Goal: Task Accomplishment & Management: Manage account settings

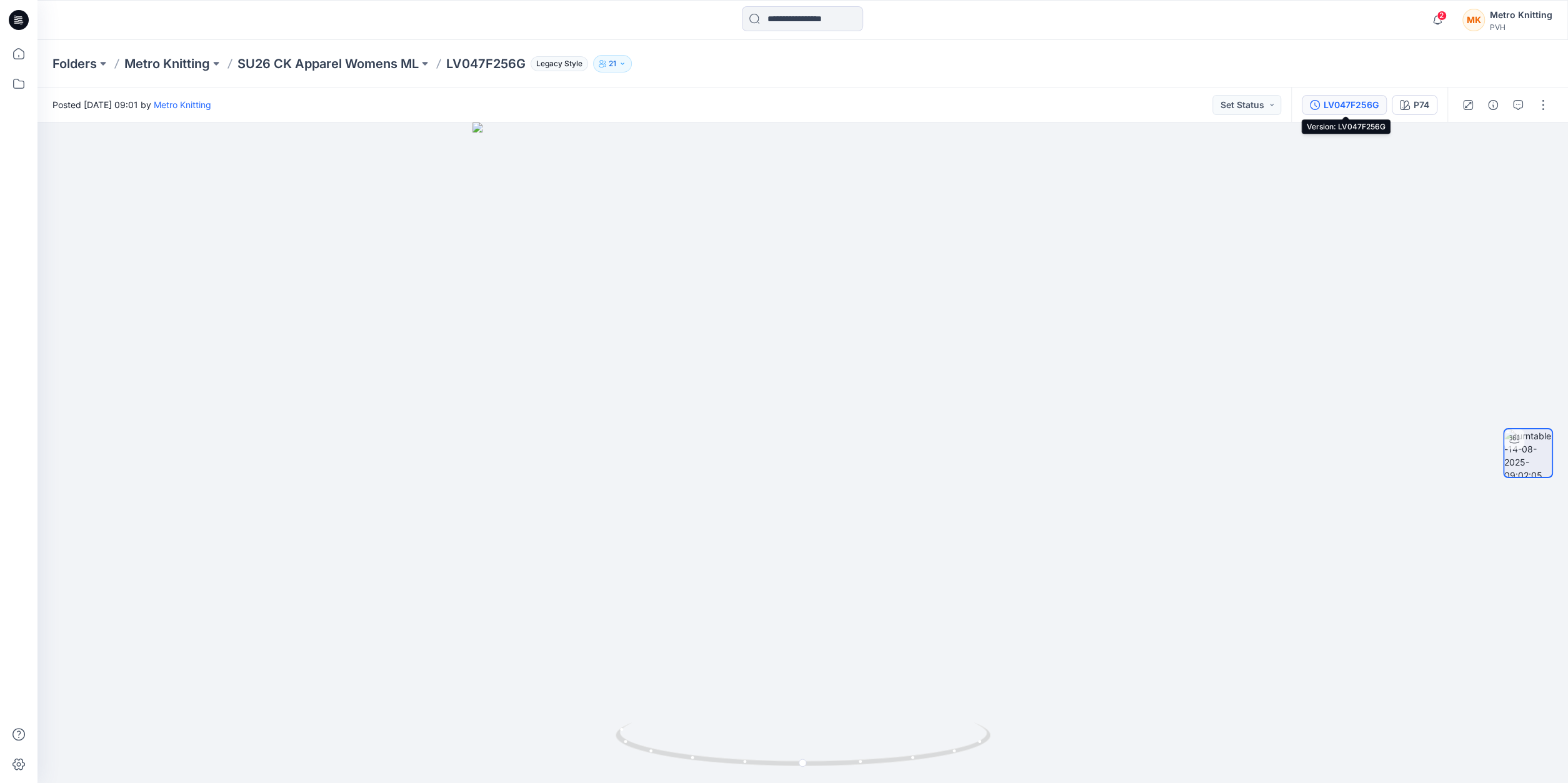
click at [1358, 107] on div "LV047F256G" at bounding box center [1351, 105] width 55 height 14
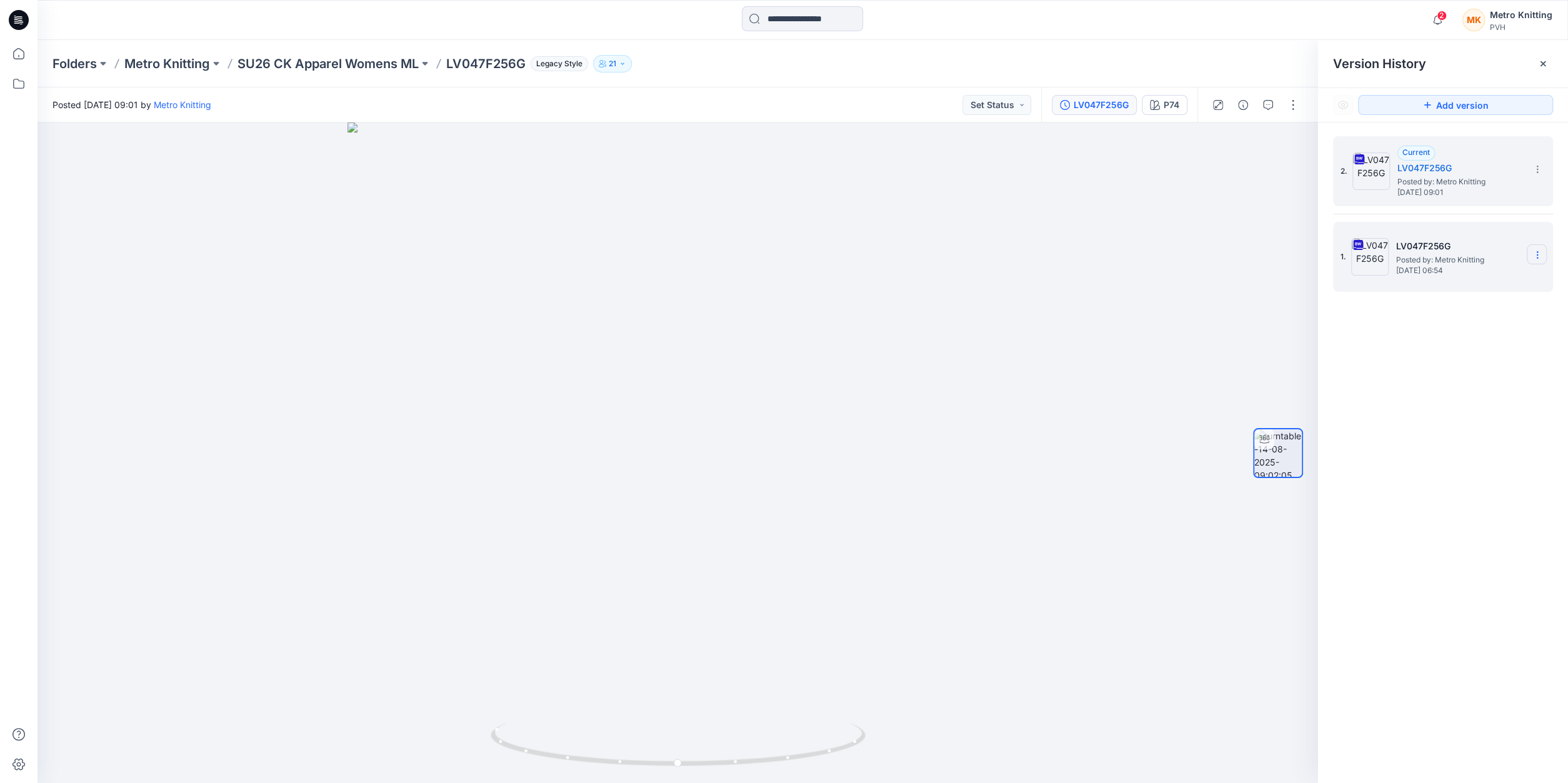
click at [1537, 253] on icon at bounding box center [1538, 255] width 10 height 10
click at [1439, 381] on span "Delete Version" at bounding box center [1451, 384] width 58 height 15
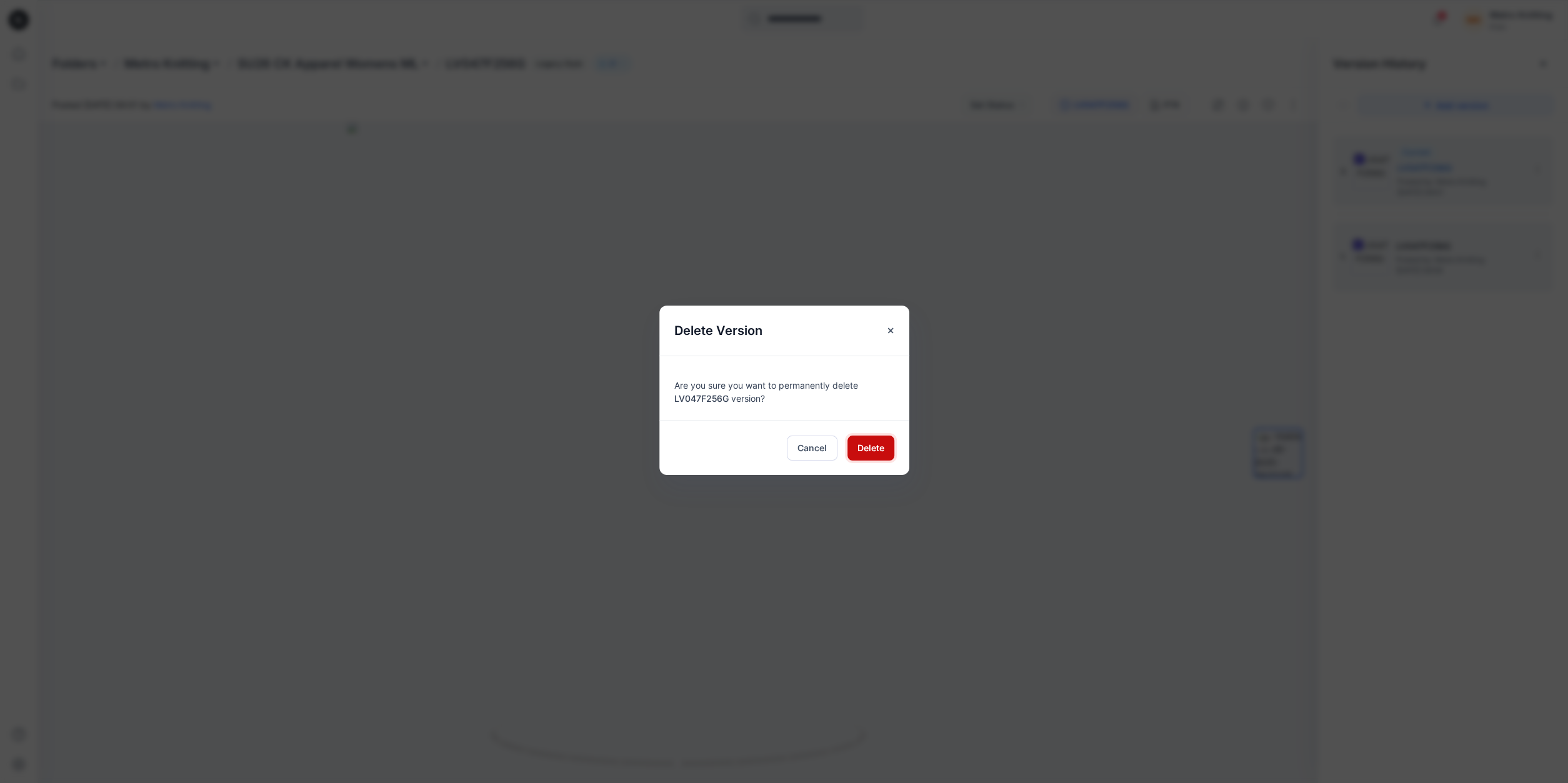
click at [875, 444] on span "Delete" at bounding box center [870, 447] width 26 height 13
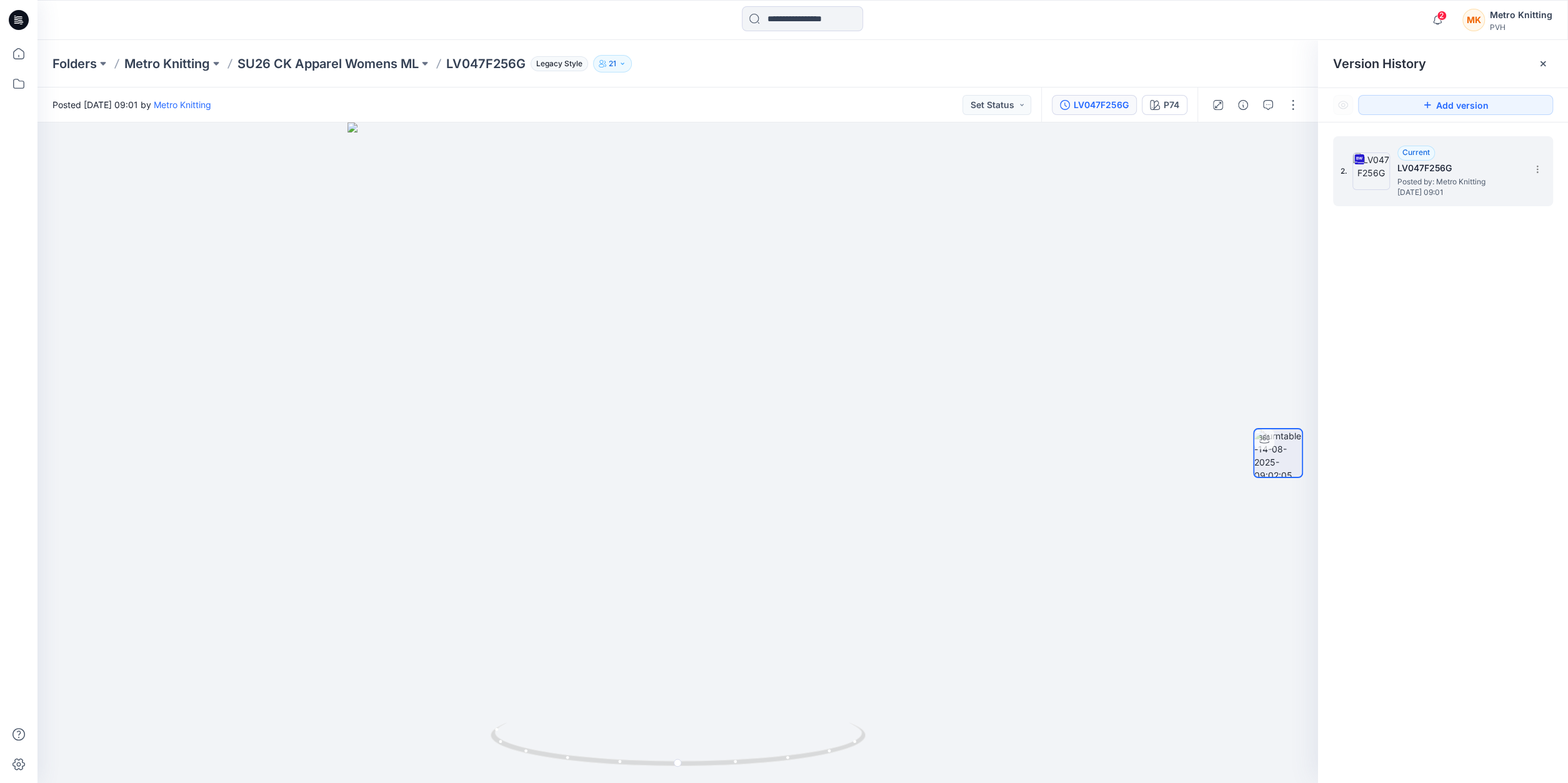
click at [1442, 172] on h5 "LV047F256G" at bounding box center [1460, 168] width 125 height 15
click at [1400, 161] on h5 "LV047F256G" at bounding box center [1460, 168] width 125 height 15
click at [1450, 323] on div "2. Current LV047F256G Posted by: Metro Knitting Thursday, August 14, 2025 09:01" at bounding box center [1443, 461] width 250 height 679
click at [1542, 64] on icon at bounding box center [1543, 64] width 10 height 10
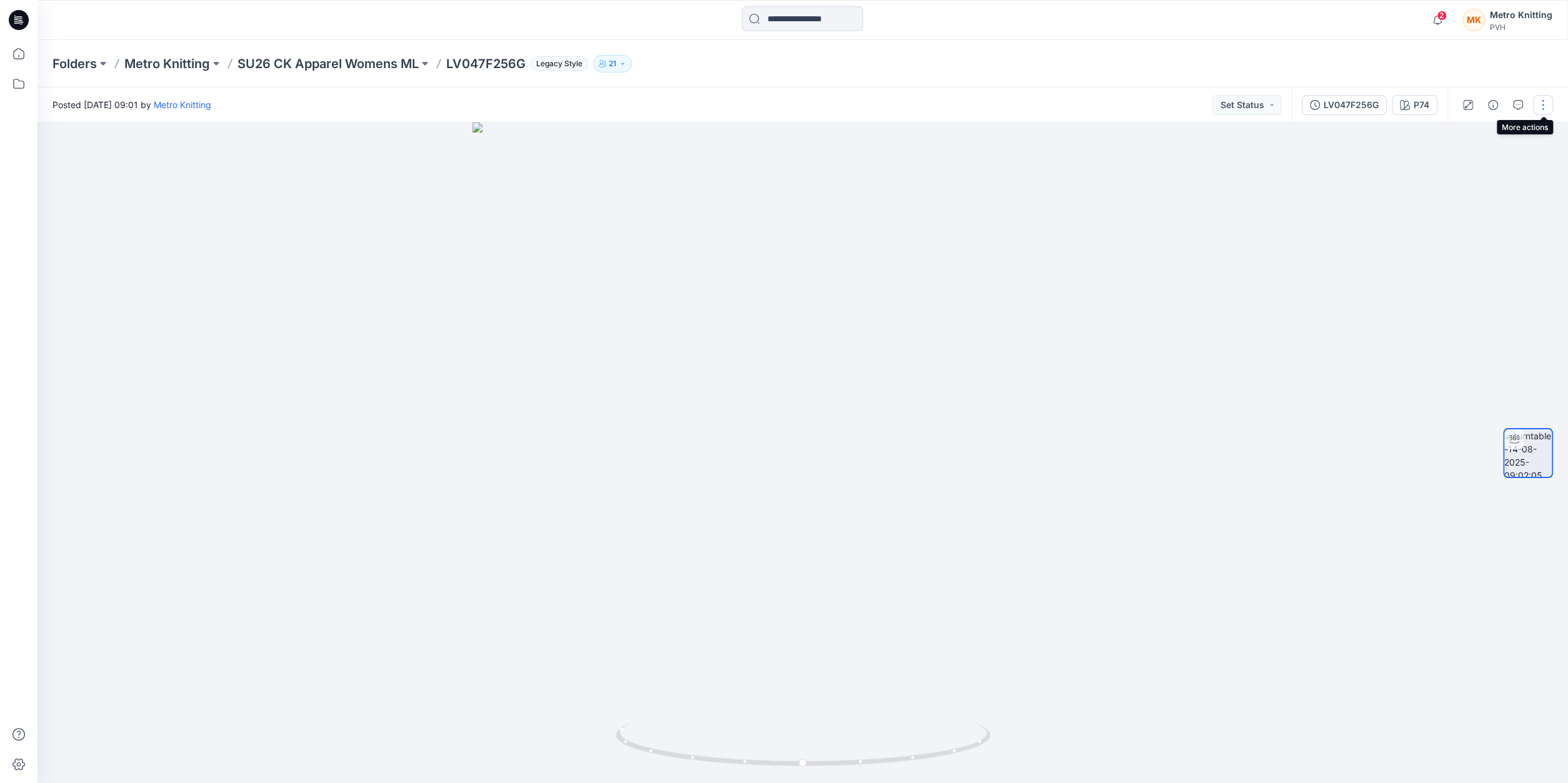
click at [1539, 102] on button "button" at bounding box center [1542, 104] width 20 height 20
click at [1456, 137] on p "Edit" at bounding box center [1464, 133] width 15 height 13
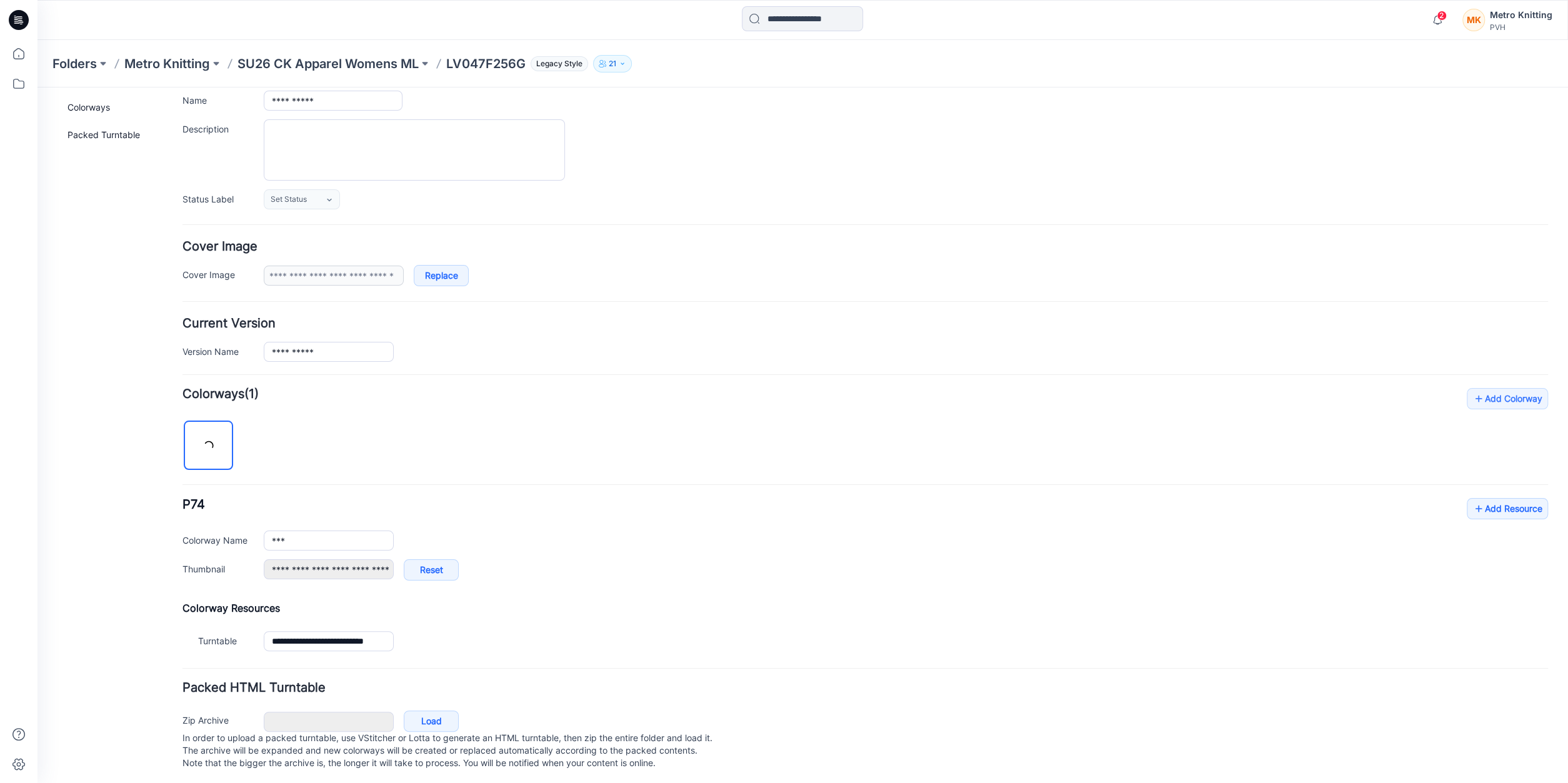
scroll to position [102, 0]
click at [1486, 495] on link "Add Resource" at bounding box center [1507, 505] width 81 height 21
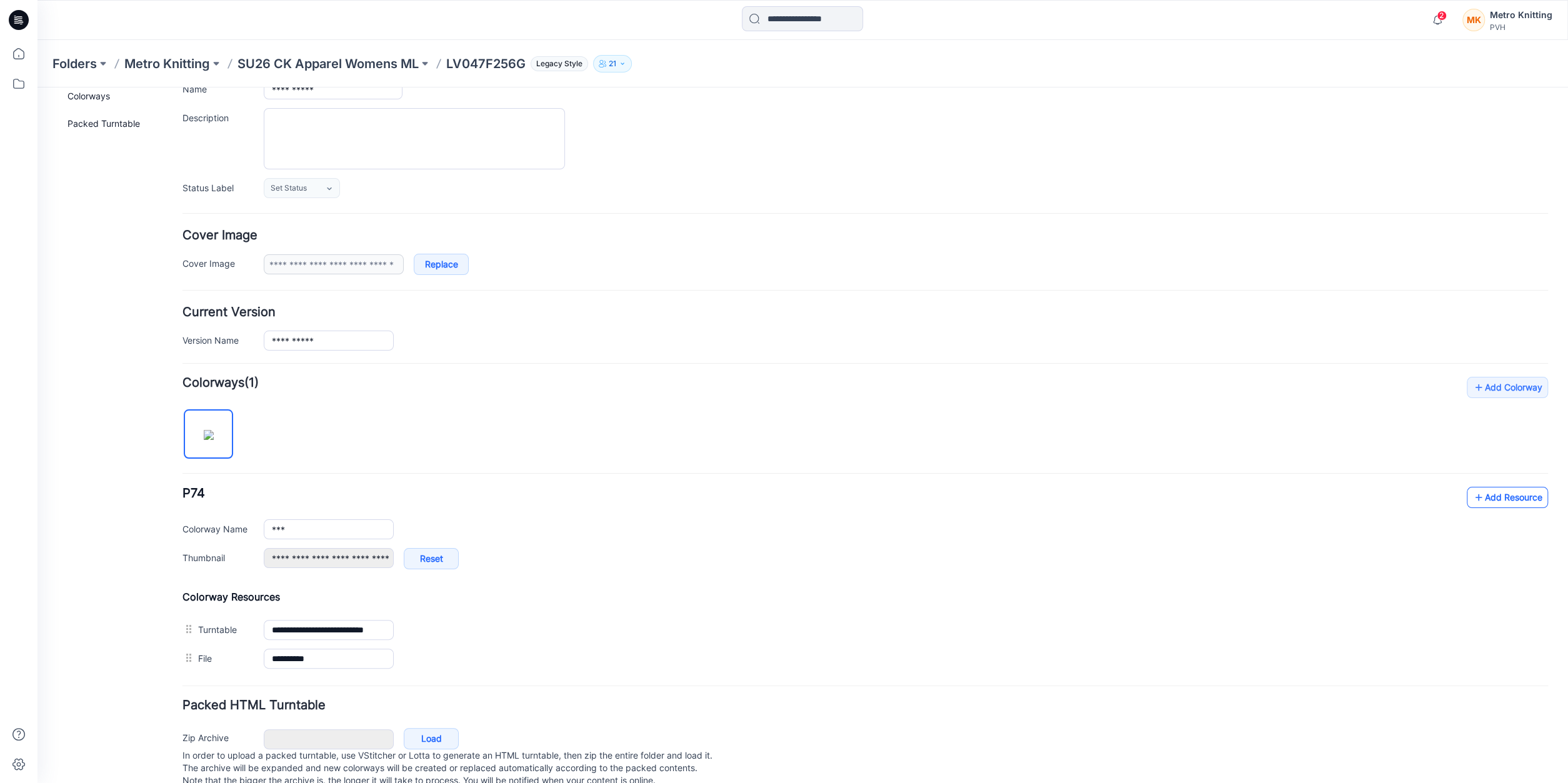
click at [1510, 500] on link "Add Resource" at bounding box center [1507, 497] width 81 height 21
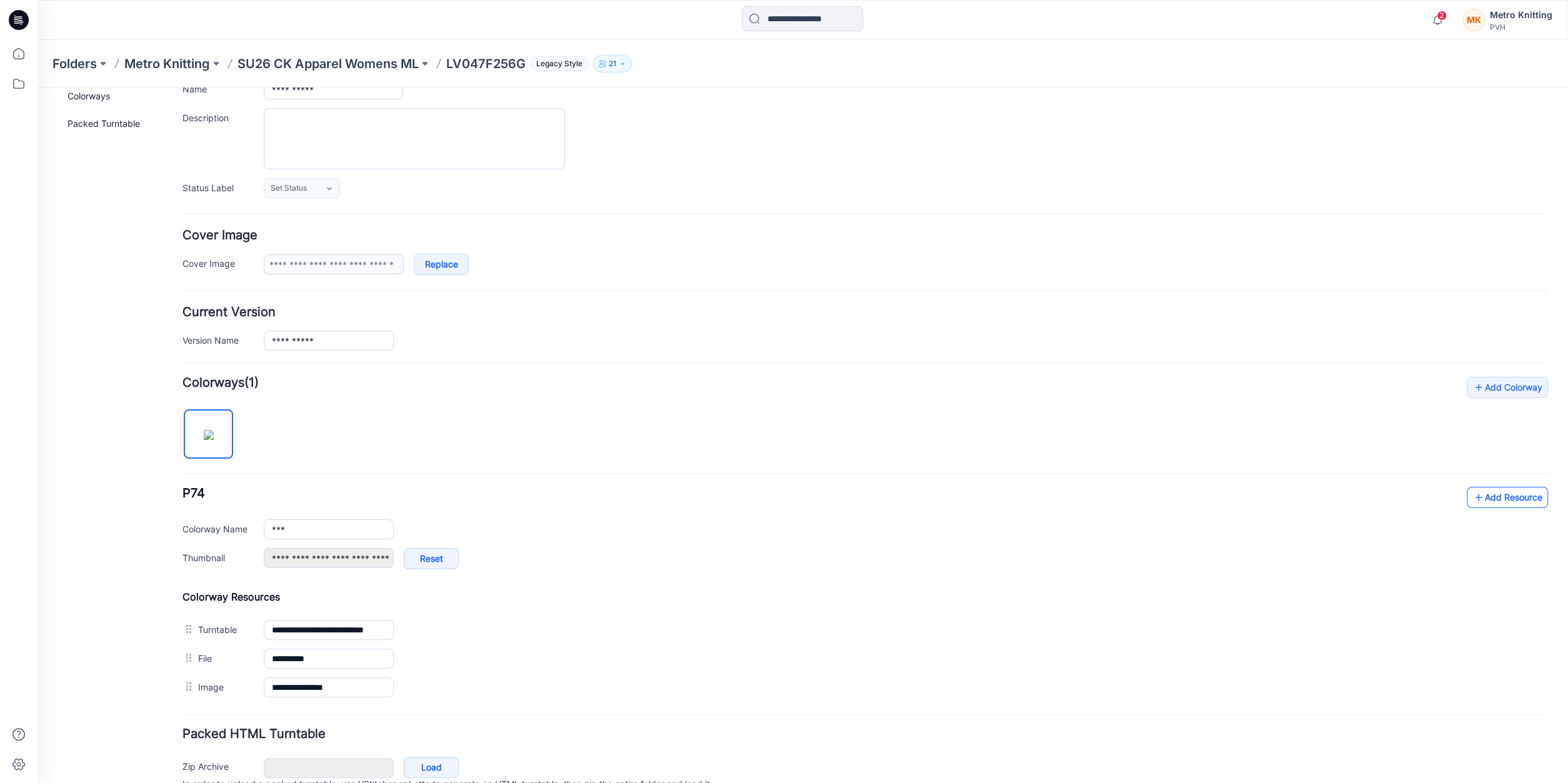
click at [1505, 489] on link "Add Resource" at bounding box center [1507, 497] width 81 height 21
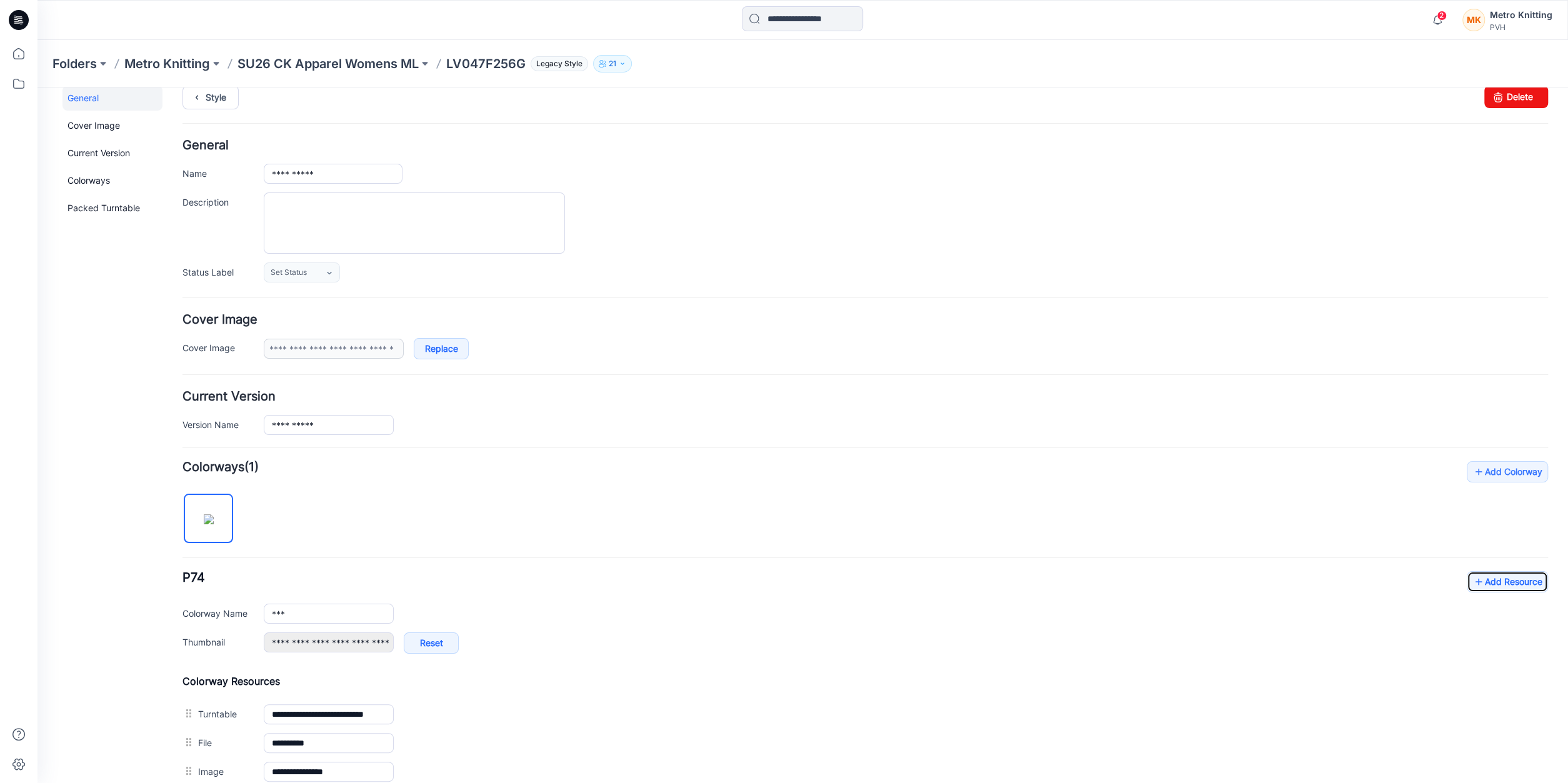
scroll to position [0, 0]
